Goal: Task Accomplishment & Management: Manage account settings

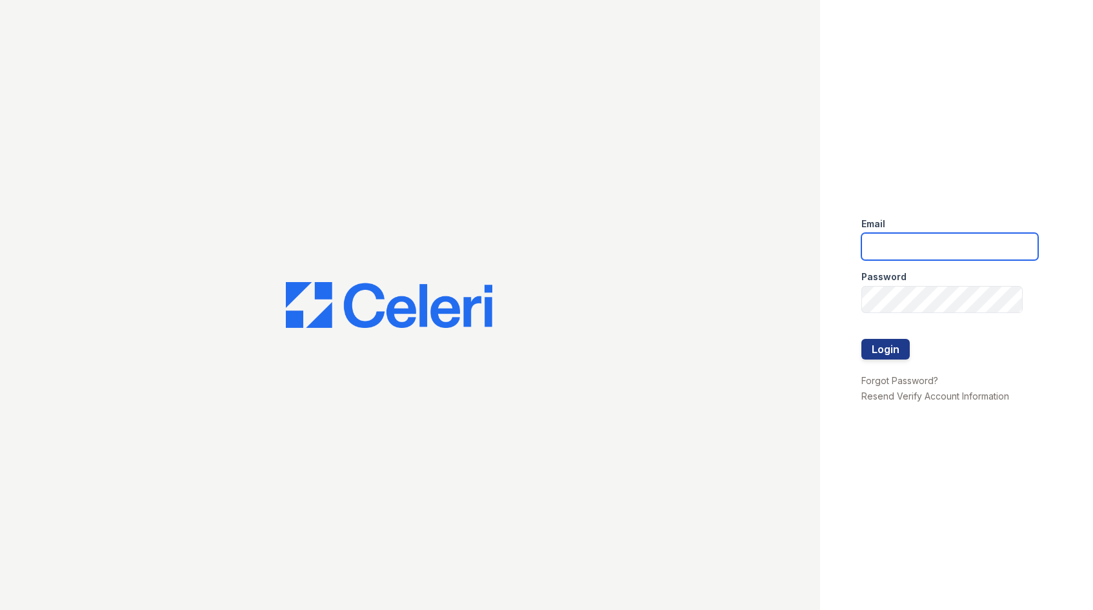
click at [890, 242] on input "email" at bounding box center [950, 246] width 177 height 27
type input "L"
click at [946, 246] on input "[PERSON_NAME][EMAIL_ADDRESS][DOMAIN_NAME]" at bounding box center [950, 246] width 177 height 27
type input "[PERSON_NAME][EMAIL_ADDRESS][DOMAIN_NAME]"
click at [878, 349] on button "Login" at bounding box center [886, 349] width 48 height 21
